Goal: Connect with others: Connect with other users

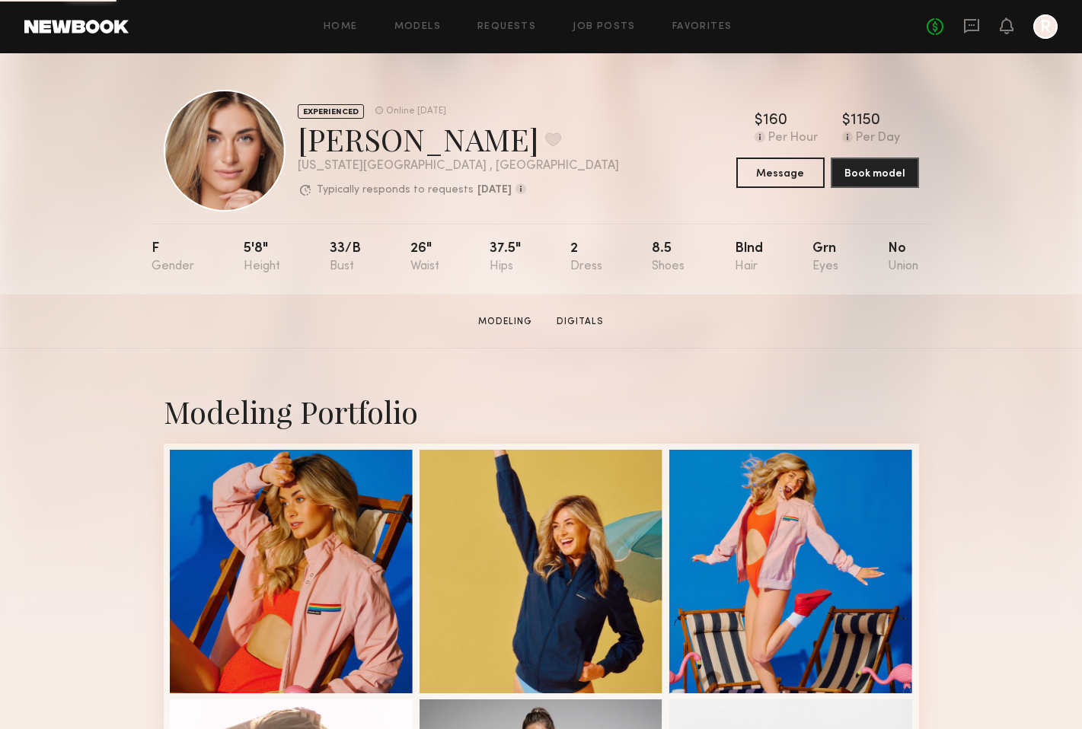
click at [1040, 27] on div at bounding box center [1045, 26] width 24 height 24
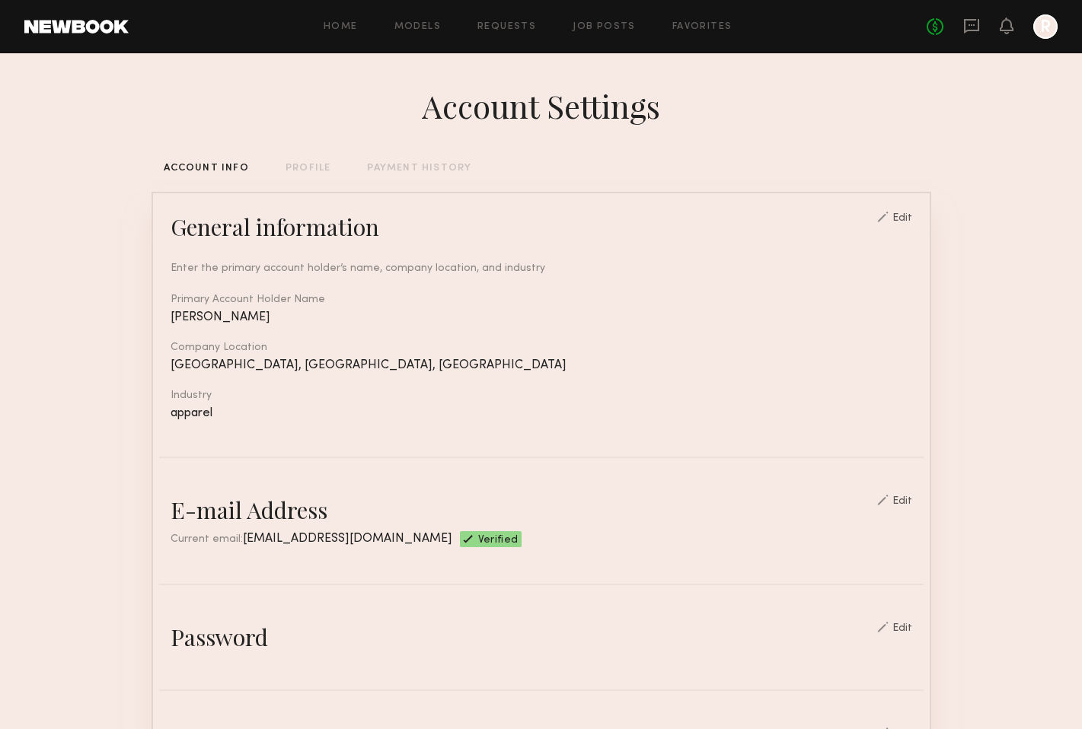
click at [94, 24] on link at bounding box center [76, 27] width 104 height 14
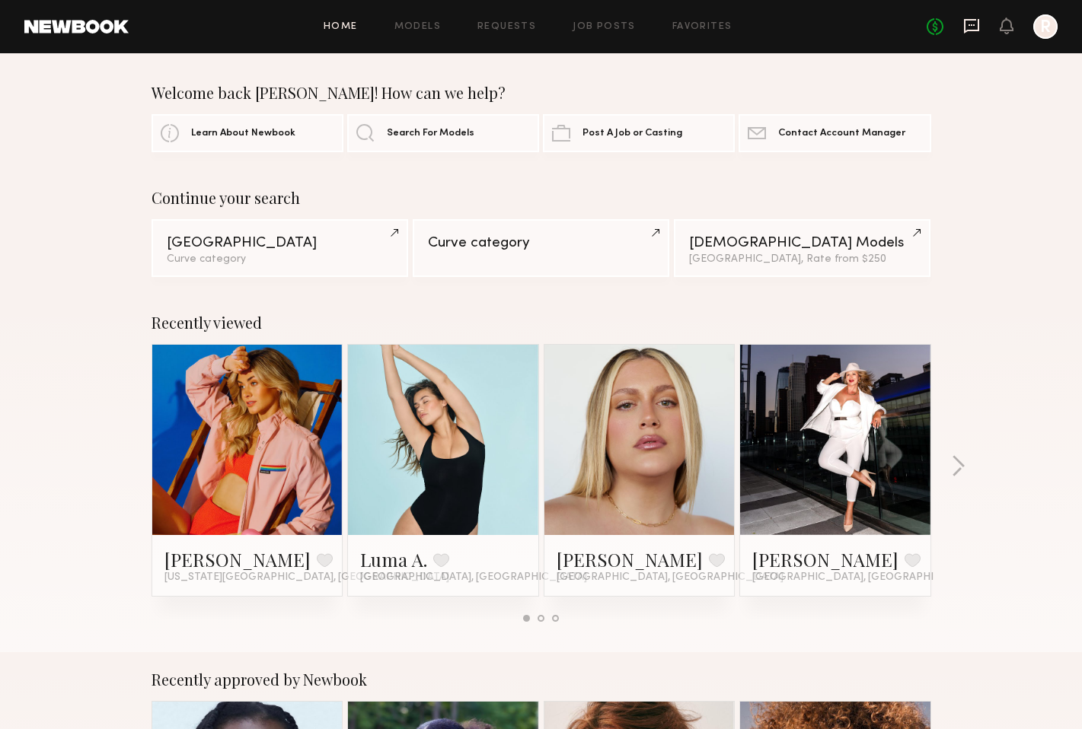
click at [968, 27] on icon at bounding box center [971, 26] width 17 height 17
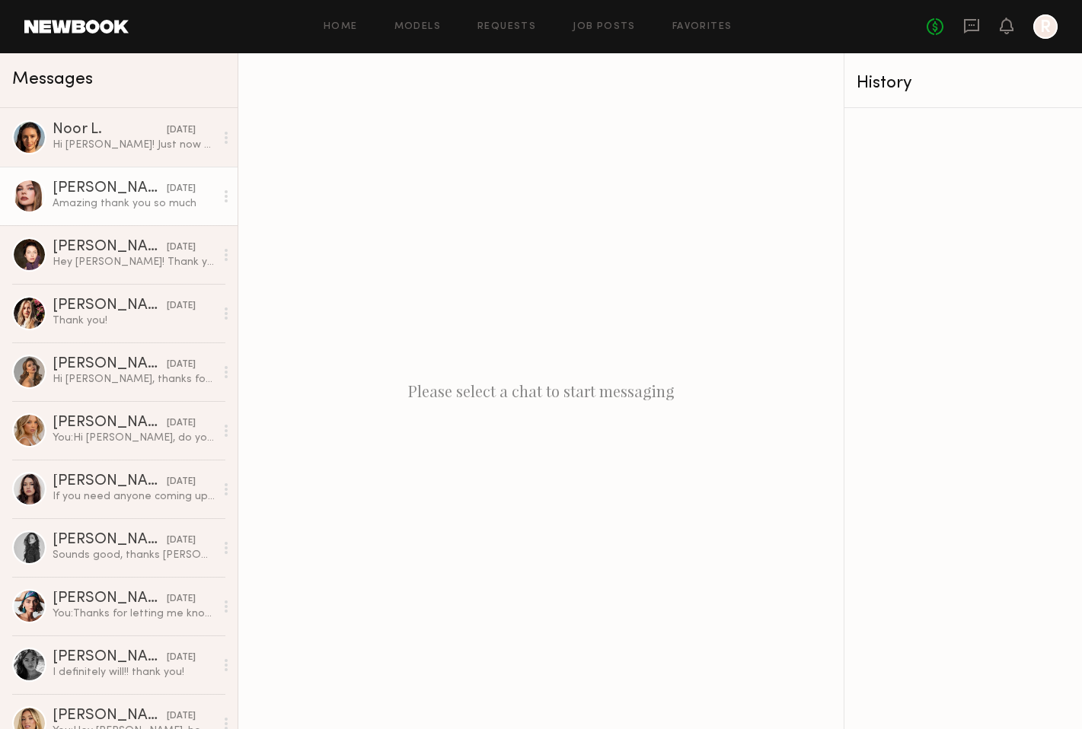
click at [112, 195] on div "Grace W." at bounding box center [110, 188] width 114 height 15
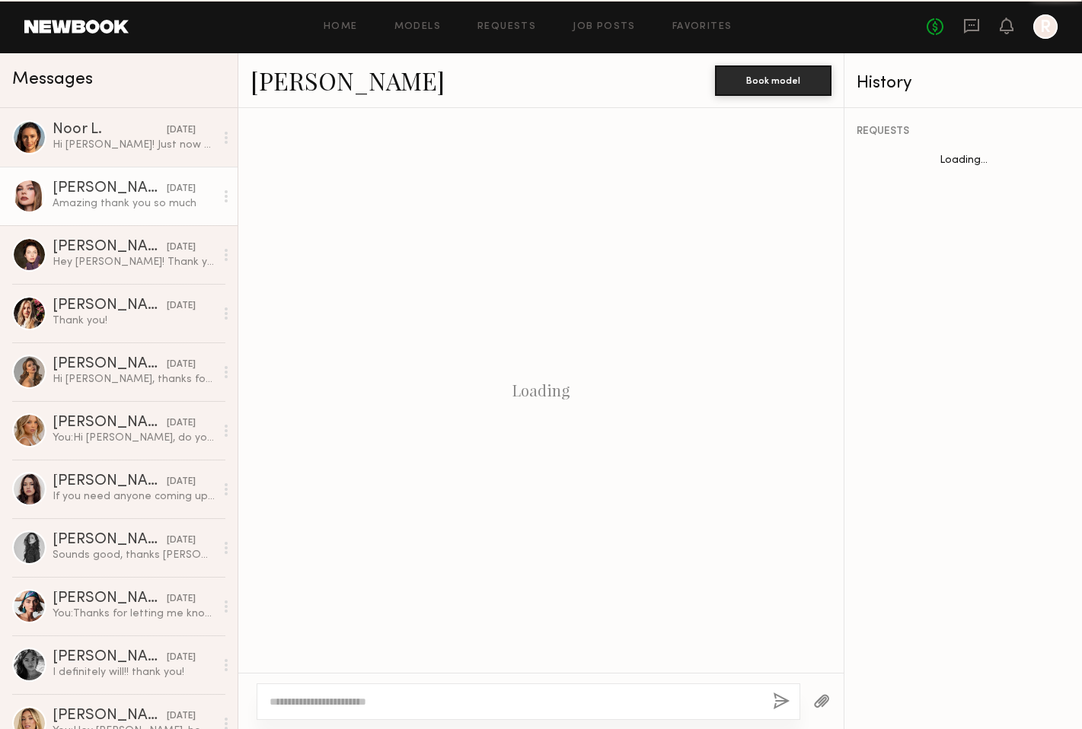
scroll to position [668, 0]
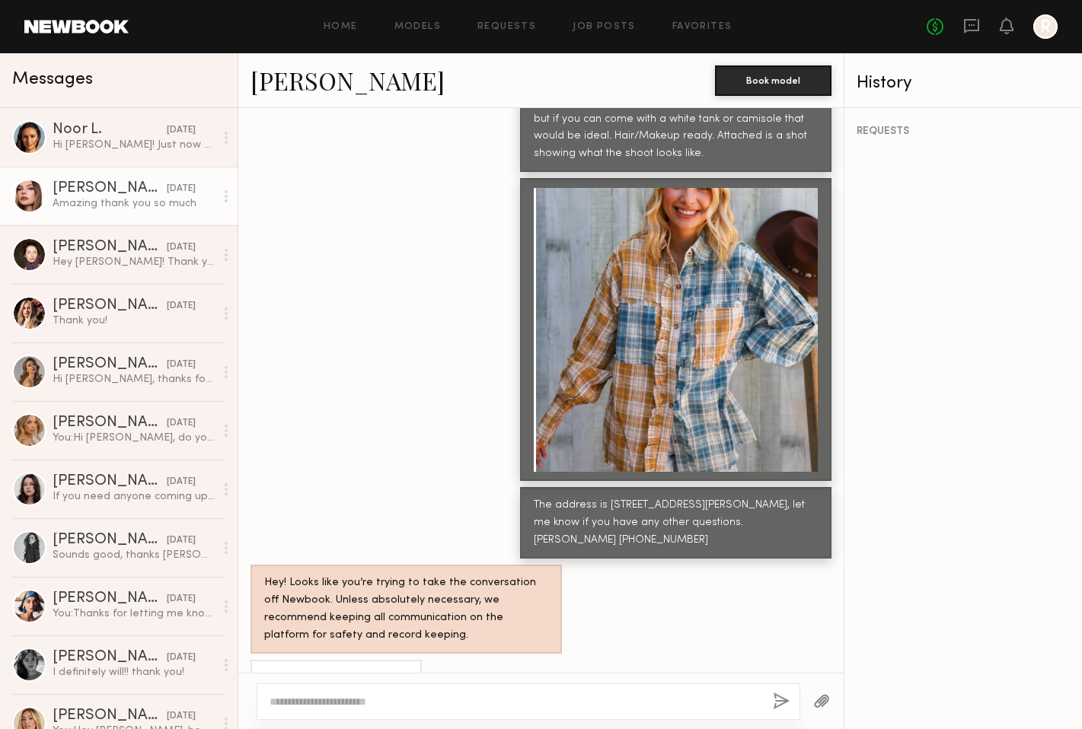
click at [300, 86] on link "Grace W." at bounding box center [347, 80] width 194 height 33
click at [297, 78] on link "Grace W." at bounding box center [347, 80] width 194 height 33
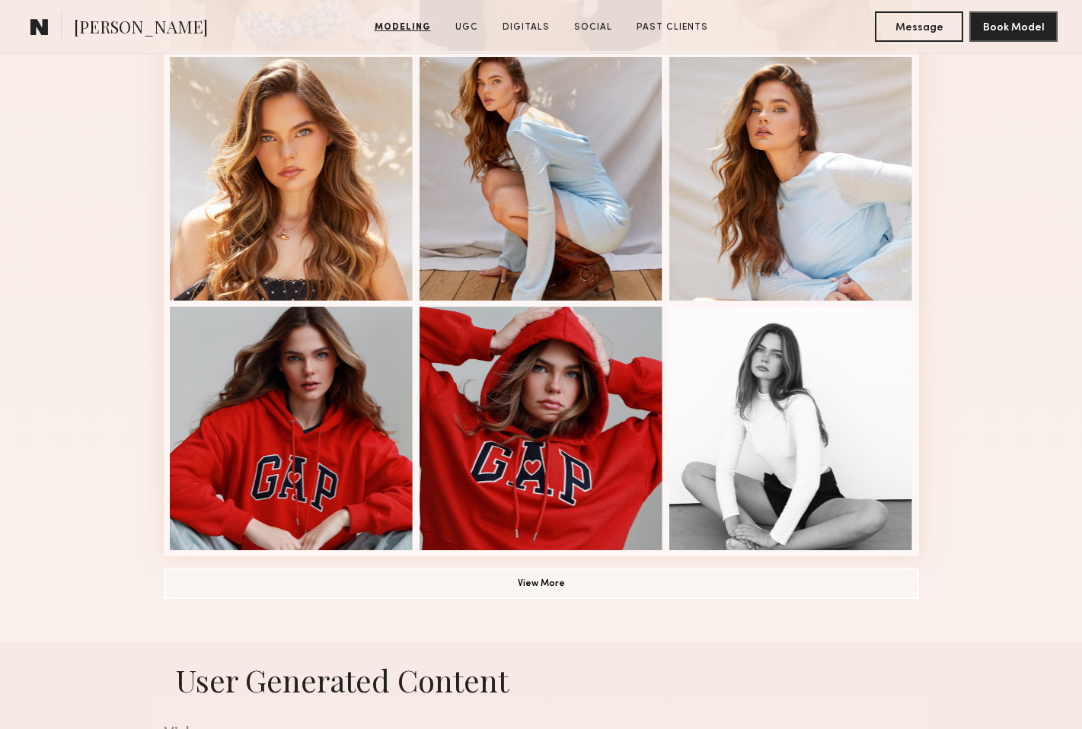
scroll to position [891, 0]
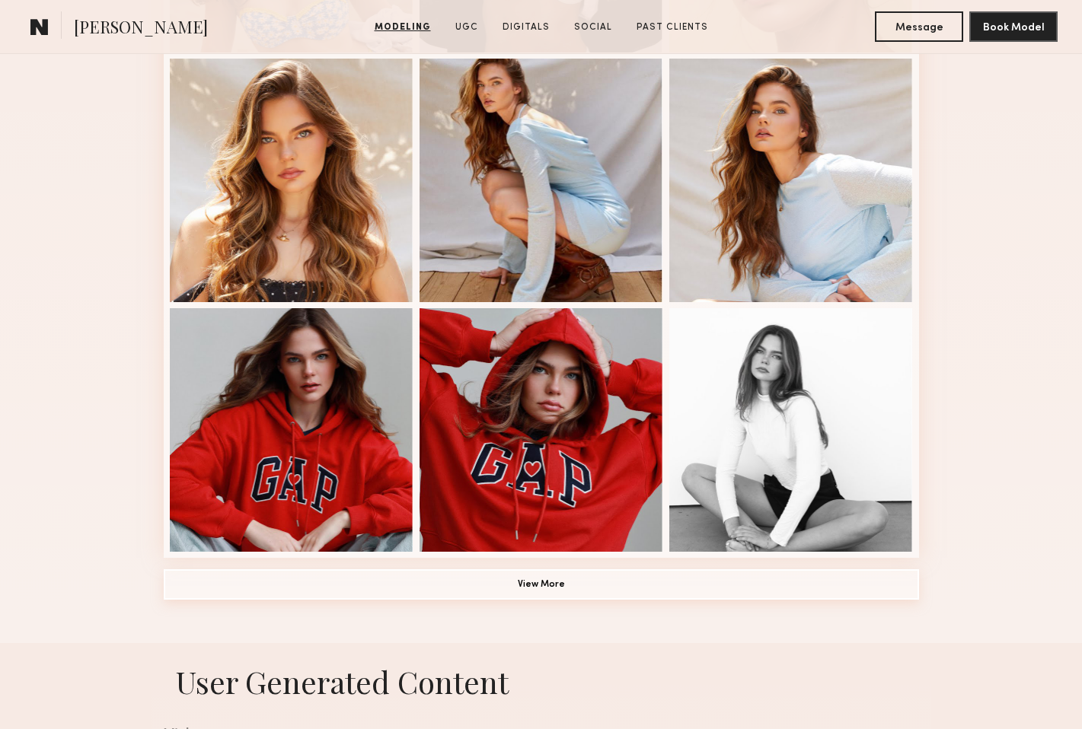
click at [525, 576] on button "View More" at bounding box center [541, 584] width 755 height 30
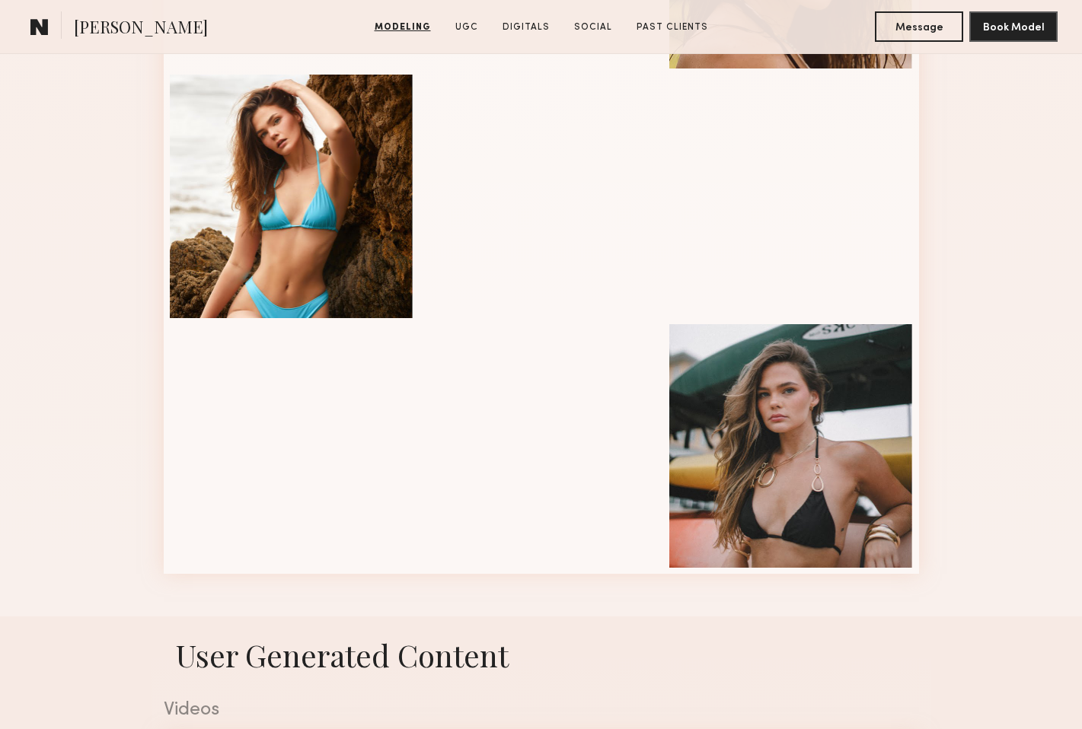
scroll to position [1864, 0]
